Goal: Information Seeking & Learning: Learn about a topic

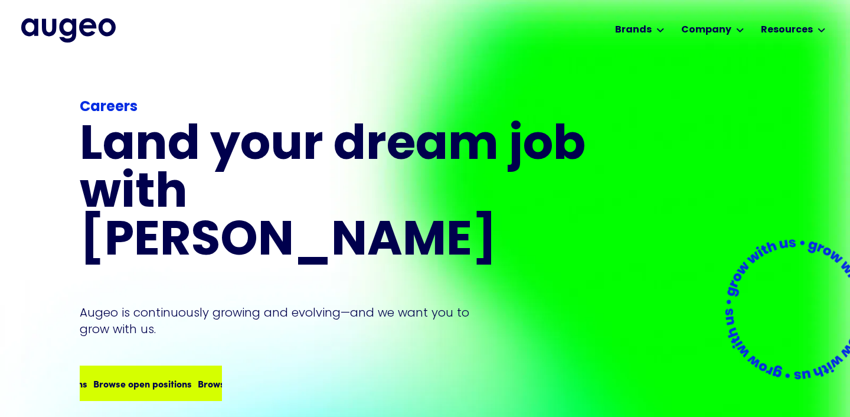
click at [137, 376] on div "Browse open positions" at bounding box center [139, 383] width 99 height 14
